Goal: Find contact information: Obtain details needed to contact an individual or organization

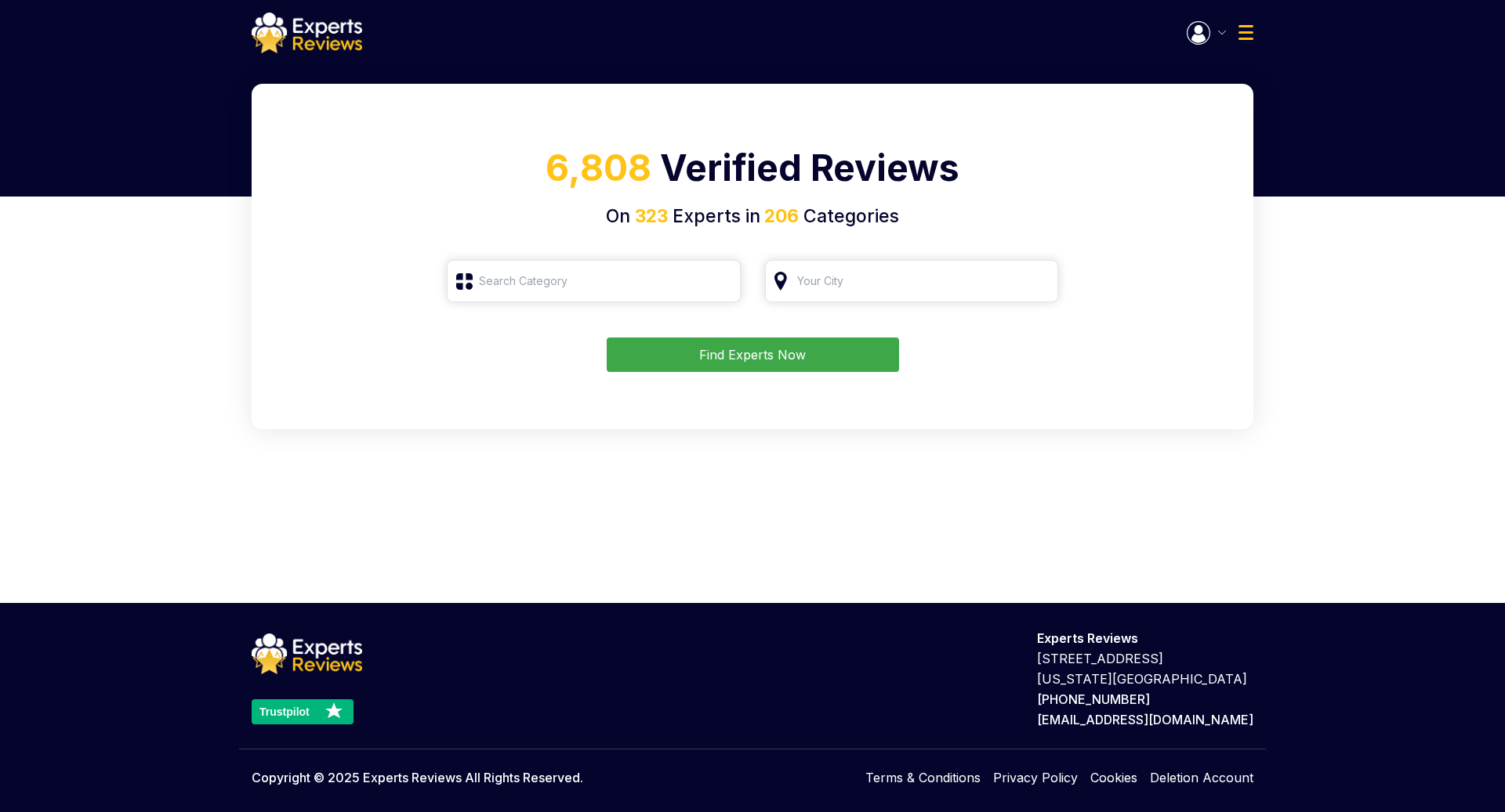
type input "Roofing"
click at [861, 352] on button "Find Experts Now" at bounding box center [752, 355] width 292 height 35
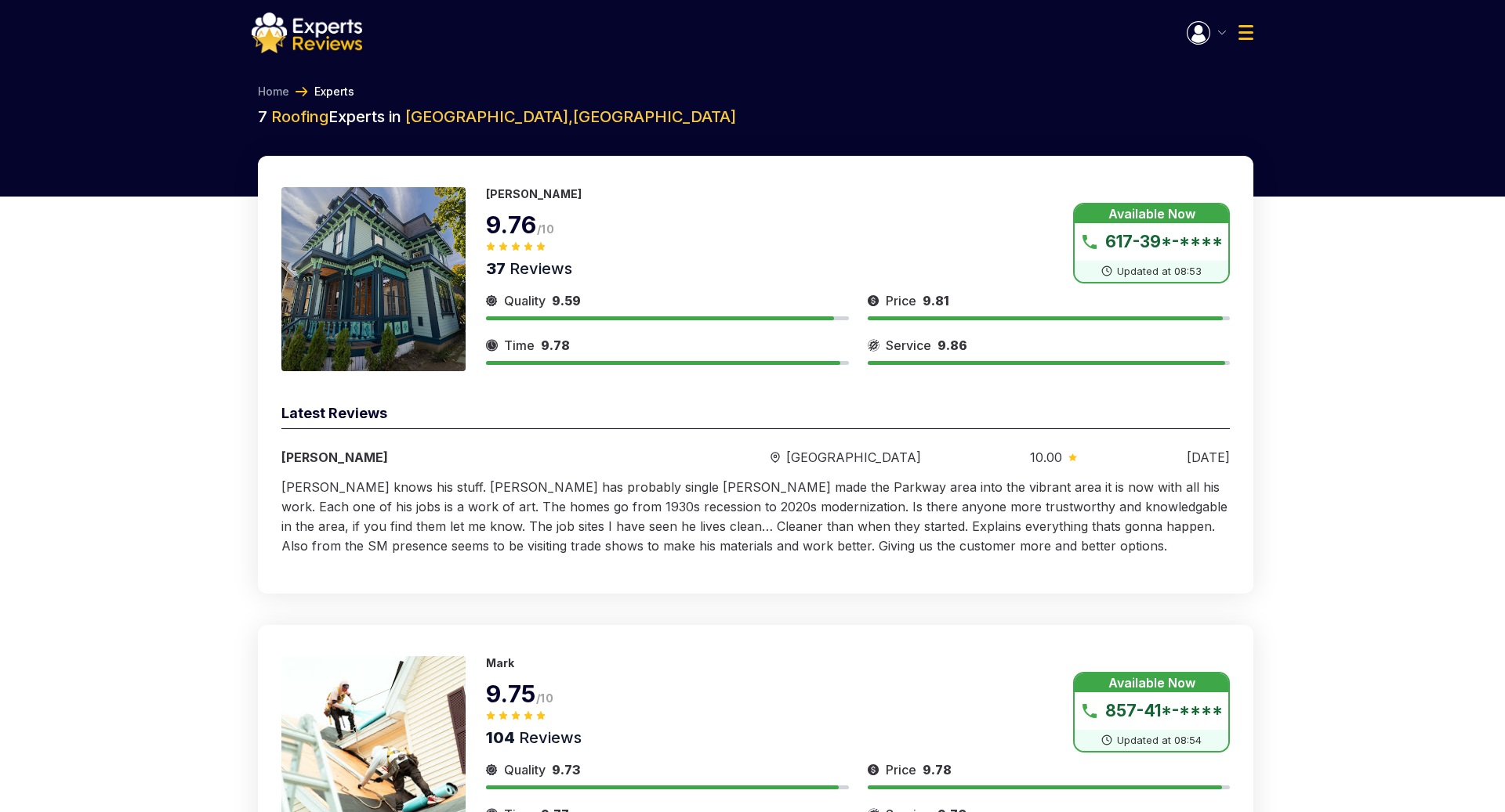
click at [1129, 242] on button "Show Number" at bounding box center [1151, 243] width 156 height 81
click at [1141, 704] on button "Show Number" at bounding box center [1151, 713] width 156 height 81
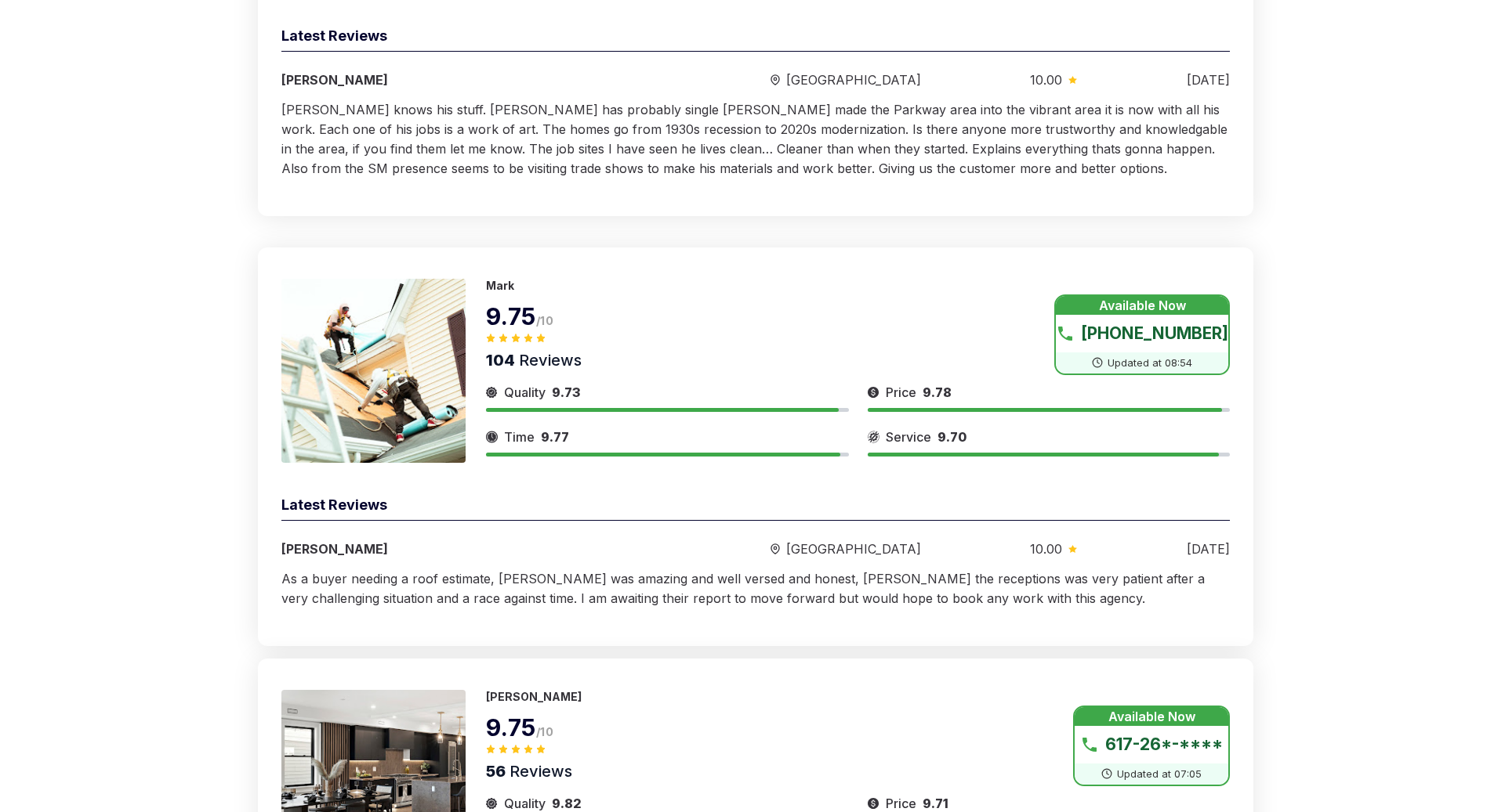
scroll to position [384, 0]
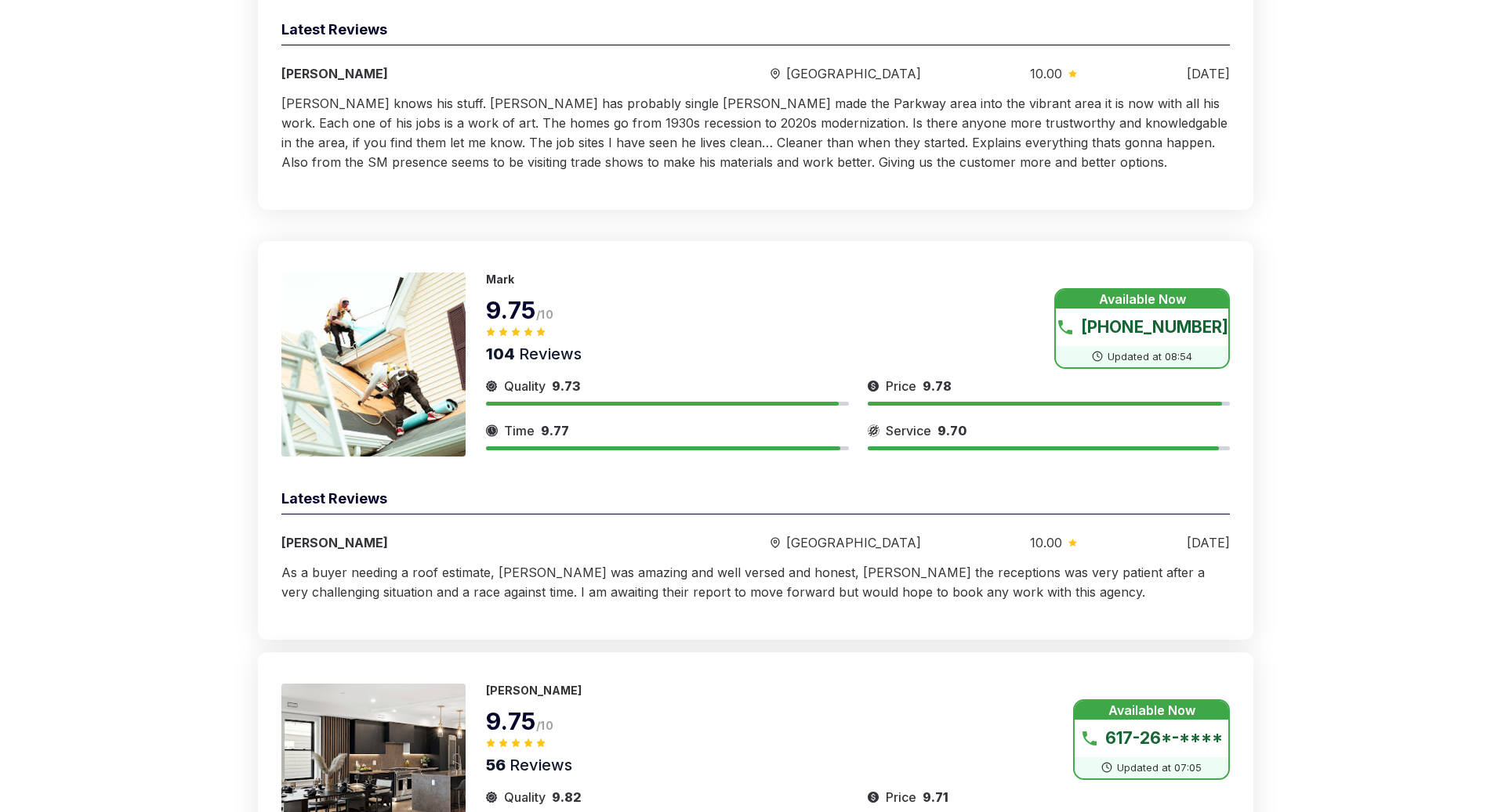
click at [429, 723] on img at bounding box center [373, 776] width 185 height 184
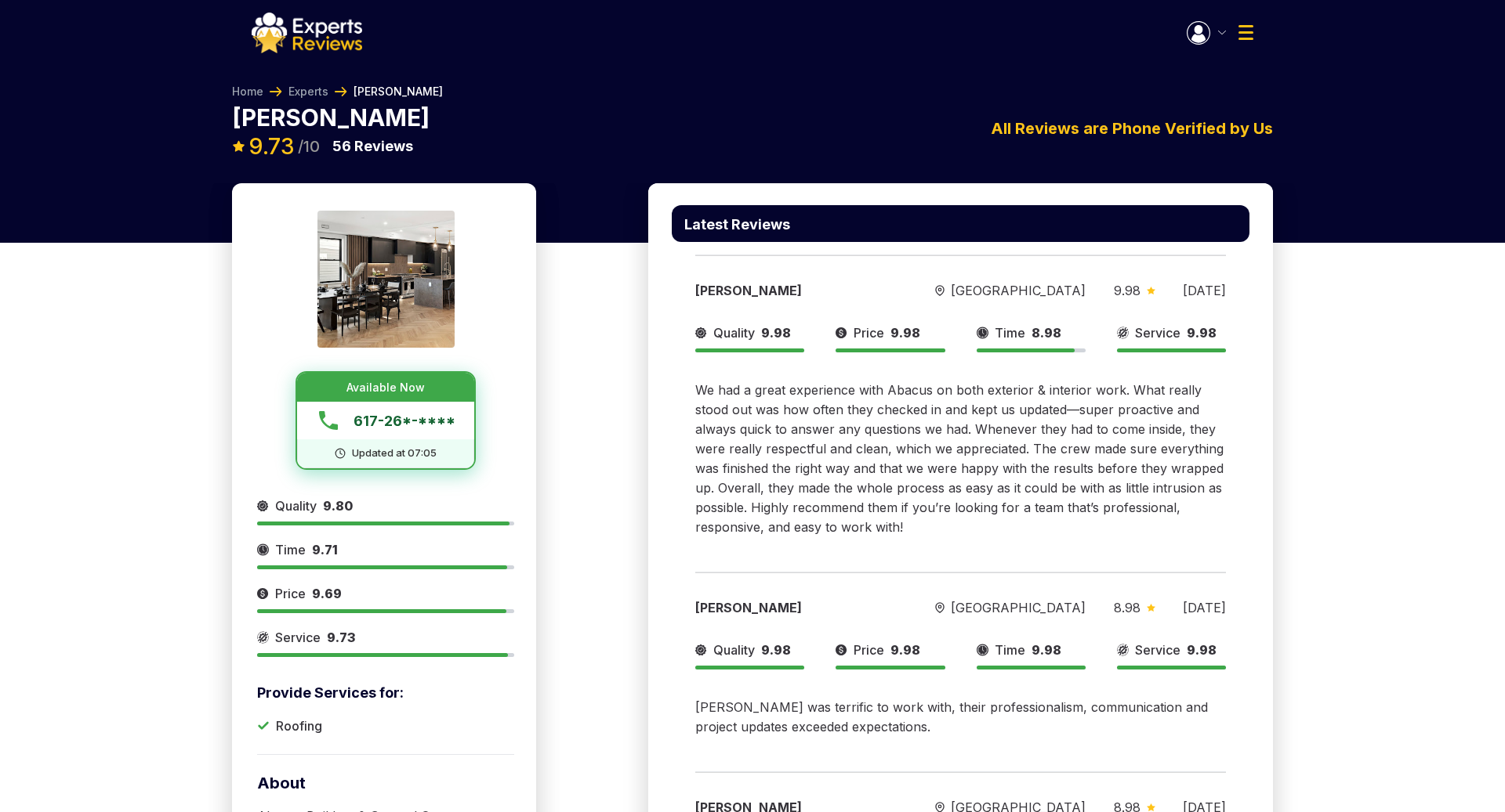
click at [409, 410] on span "617-26*-****" at bounding box center [404, 421] width 102 height 21
